Goal: Transaction & Acquisition: Purchase product/service

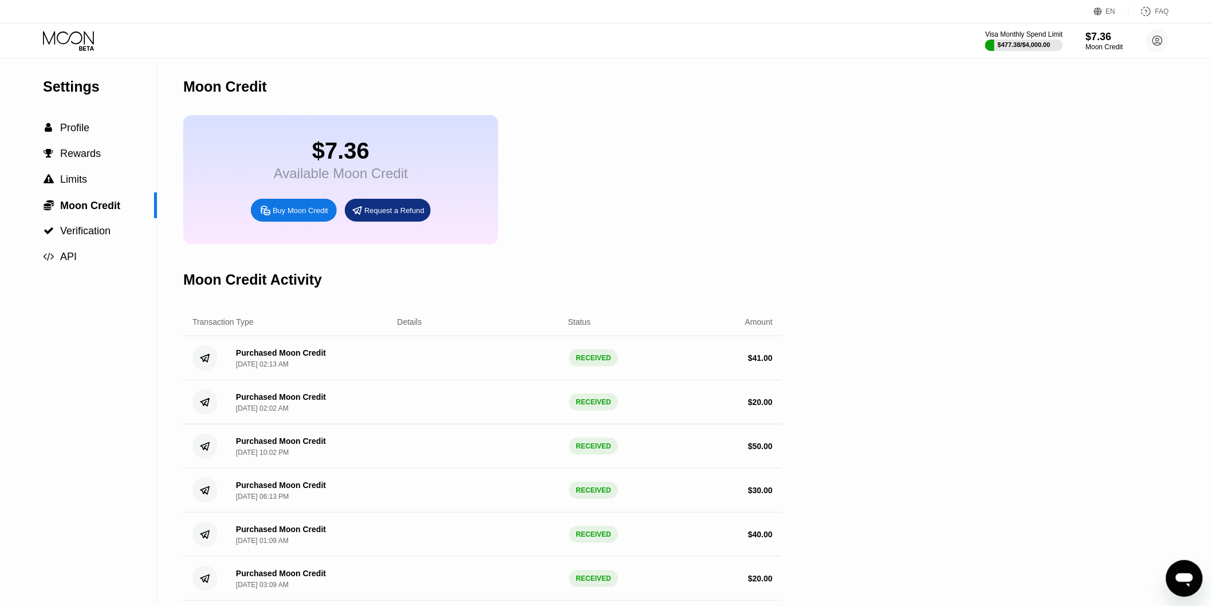
click at [310, 215] on div "Buy Moon Credit" at bounding box center [301, 211] width 56 height 10
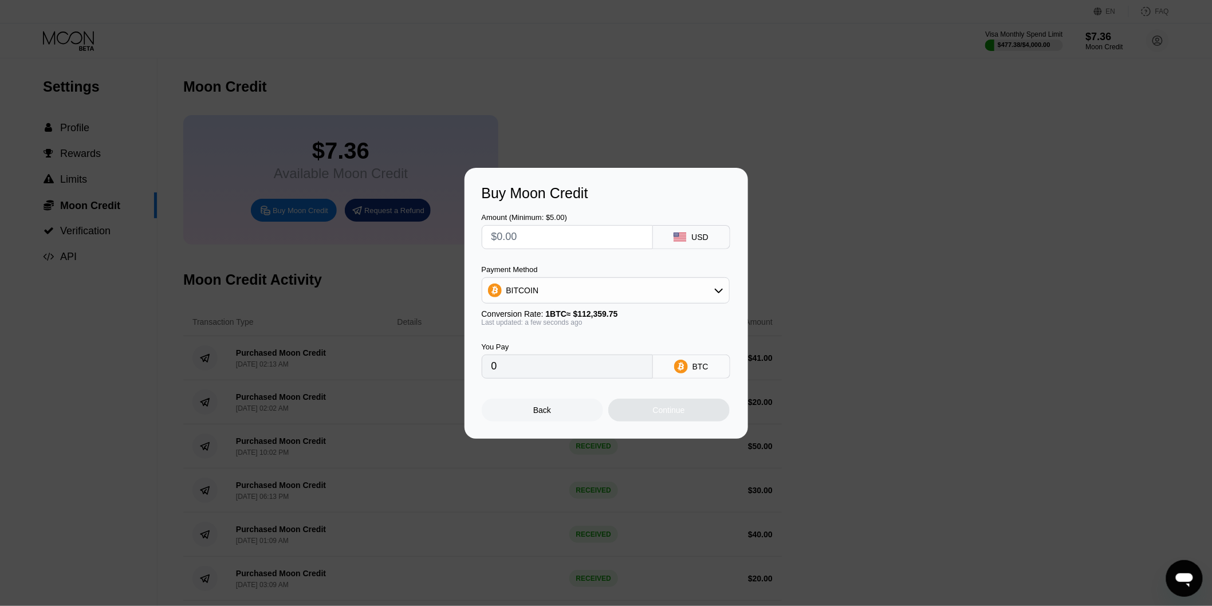
click at [545, 237] on input "text" at bounding box center [567, 237] width 152 height 23
type input "$12"
type input "0.00010680"
type input "$120"
type input "0.00106800"
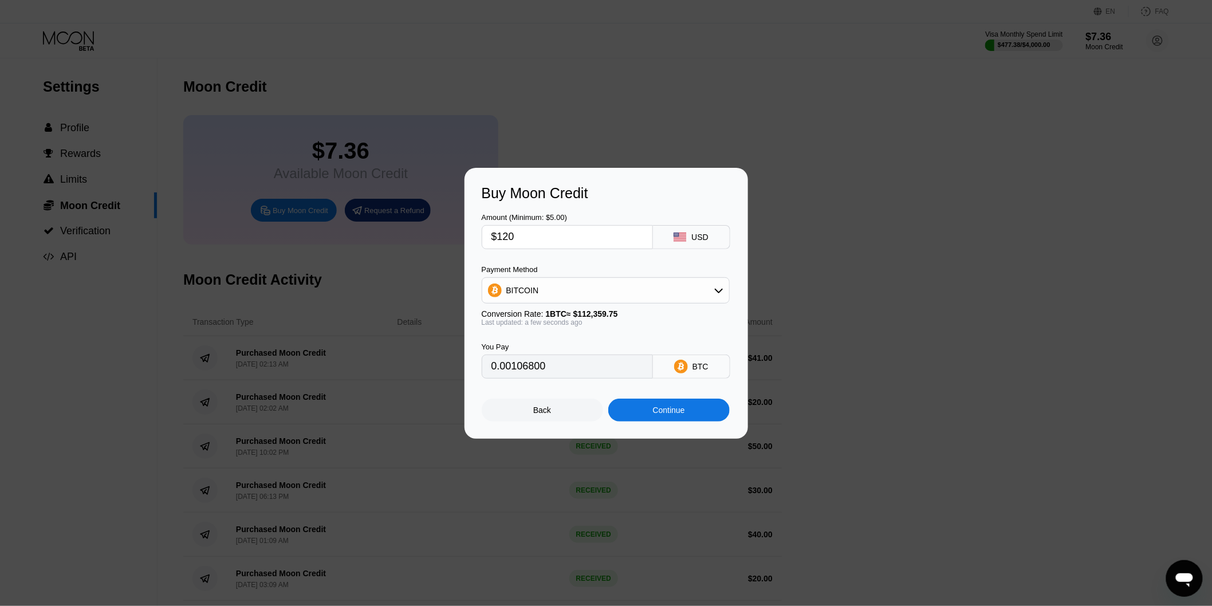
type input "$120"
click at [553, 293] on div "BITCOIN" at bounding box center [605, 290] width 247 height 23
click at [554, 351] on span "USDT on TRON" at bounding box center [538, 346] width 58 height 9
type input "121.21"
click at [644, 415] on div "Continue" at bounding box center [668, 410] width 121 height 23
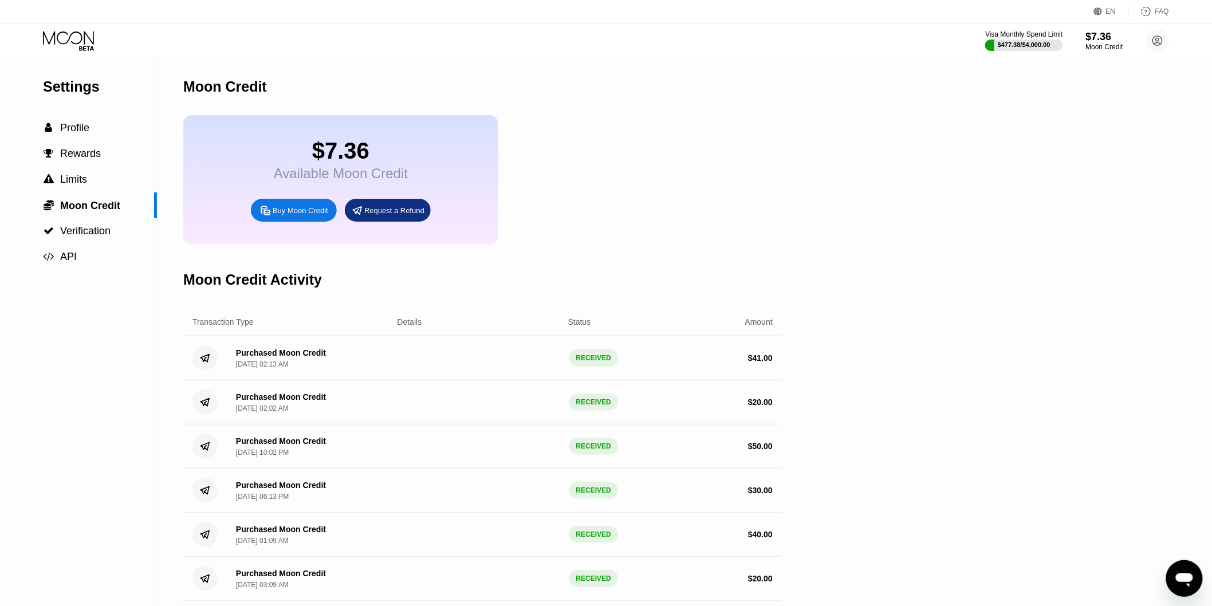
click at [606, 232] on div "$7.36 Available Moon Credit Buy Moon Credit Request a Refund" at bounding box center [482, 179] width 598 height 129
click at [616, 172] on div "$7.36 Available Moon Credit Buy Moon Credit Request a Refund" at bounding box center [482, 179] width 598 height 129
click at [78, 132] on span "Profile" at bounding box center [74, 127] width 29 height 11
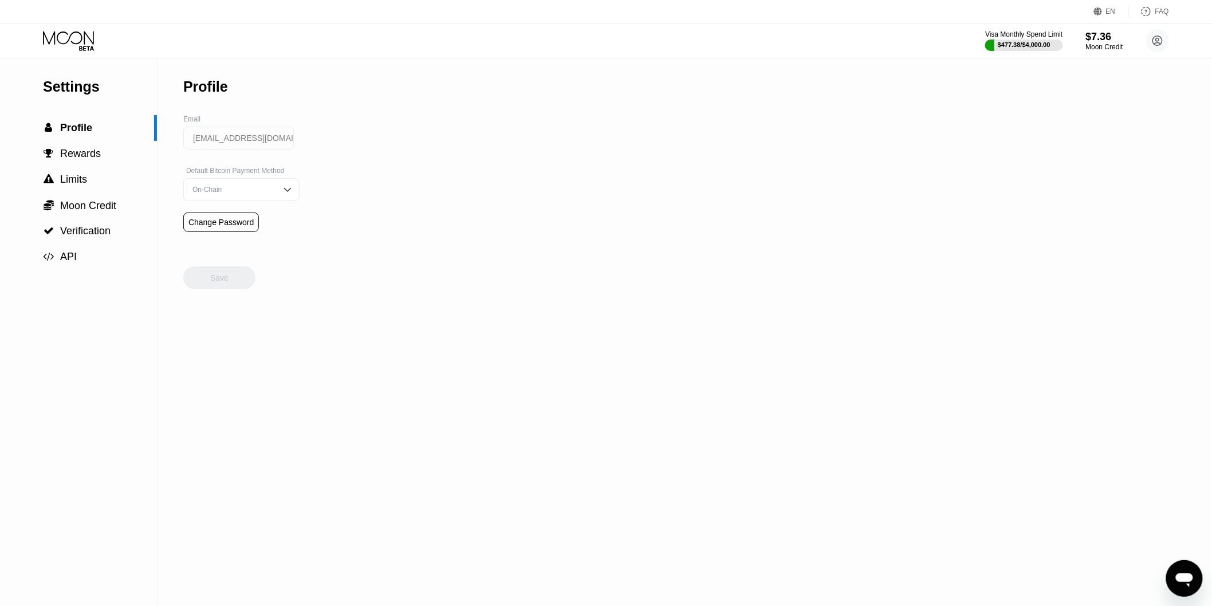
click at [86, 39] on icon at bounding box center [69, 41] width 53 height 20
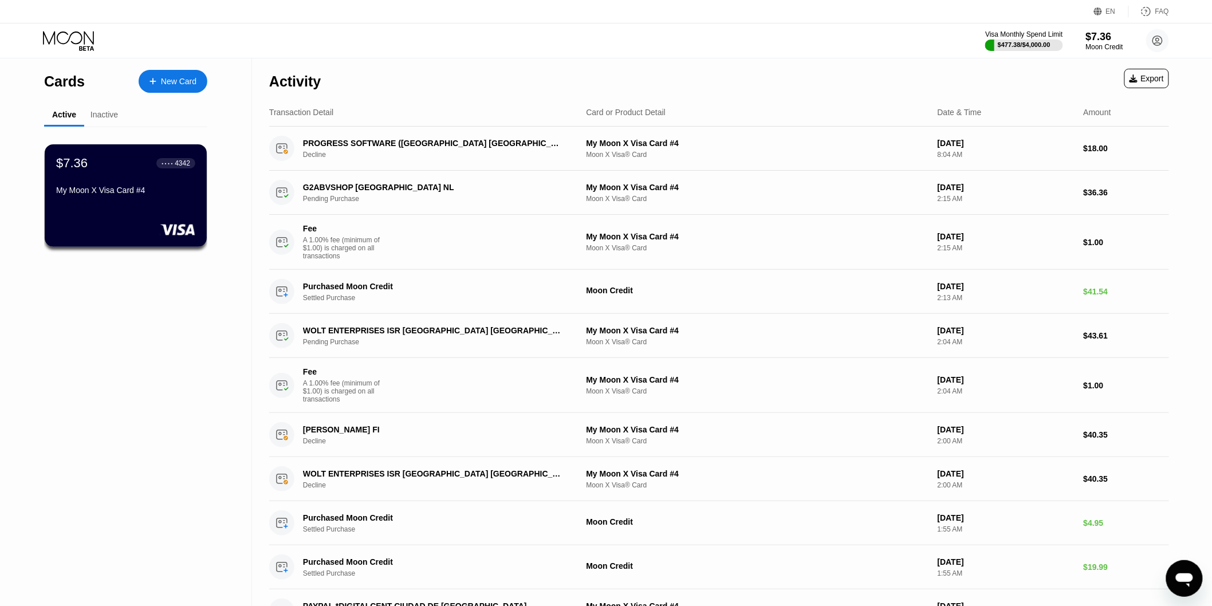
click at [161, 204] on div "$7.36 ● ● ● ● 4342 My Moon X Visa Card #4" at bounding box center [126, 195] width 162 height 102
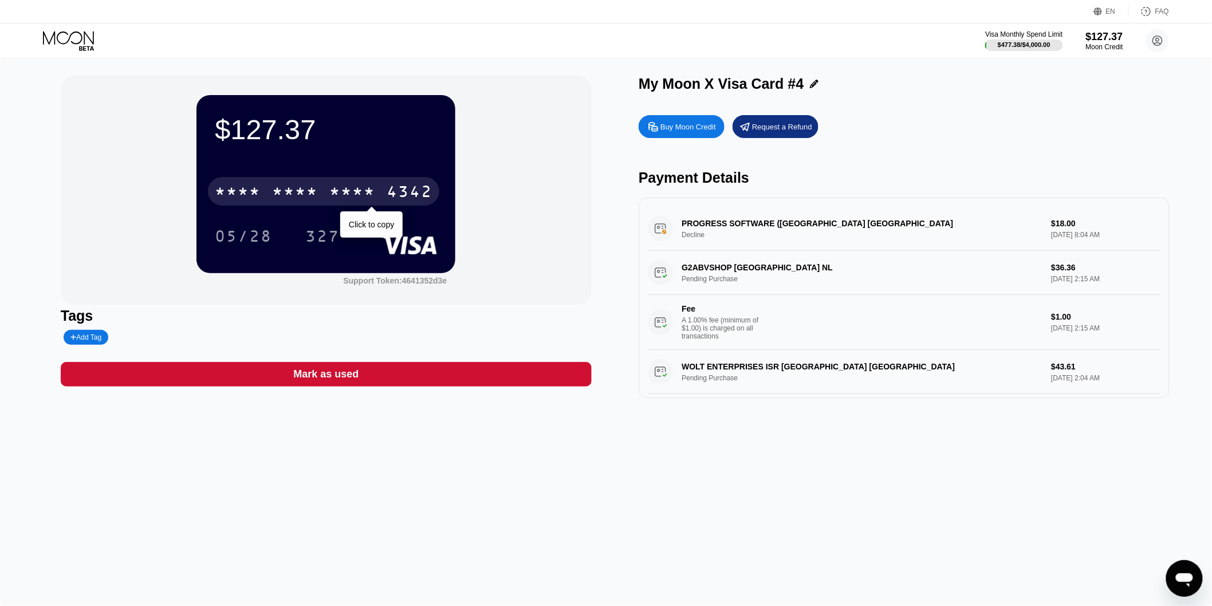
click at [300, 191] on div "* * * *" at bounding box center [295, 193] width 46 height 18
